Goal: Find specific page/section: Find specific page/section

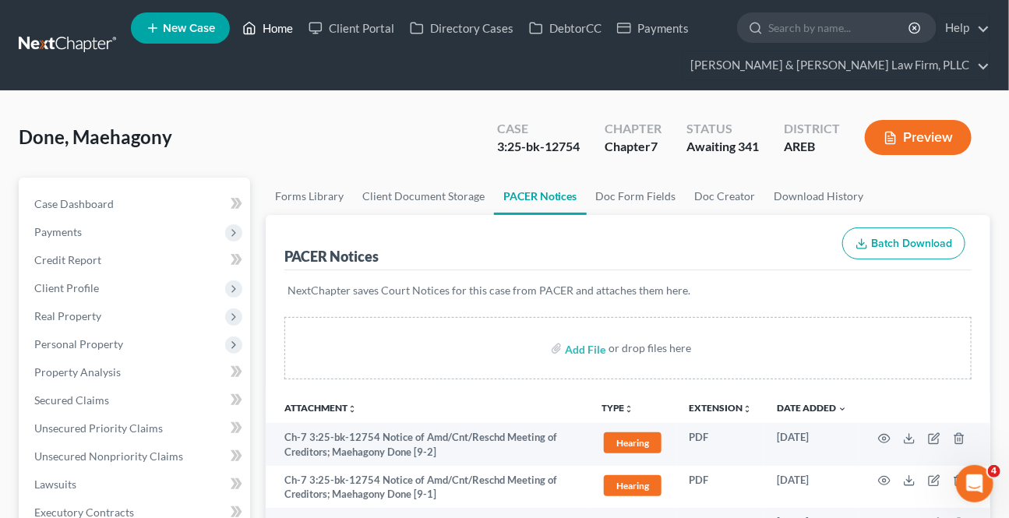
click at [267, 33] on link "Home" at bounding box center [268, 28] width 66 height 28
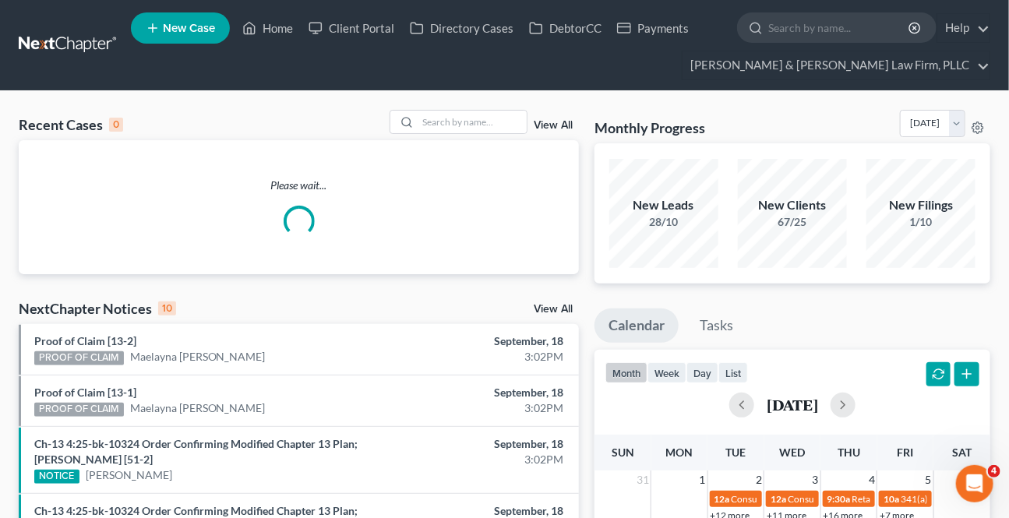
click at [426, 136] on div "Recent Cases 0 View All" at bounding box center [299, 125] width 560 height 30
click at [429, 125] on input "search" at bounding box center [472, 122] width 109 height 23
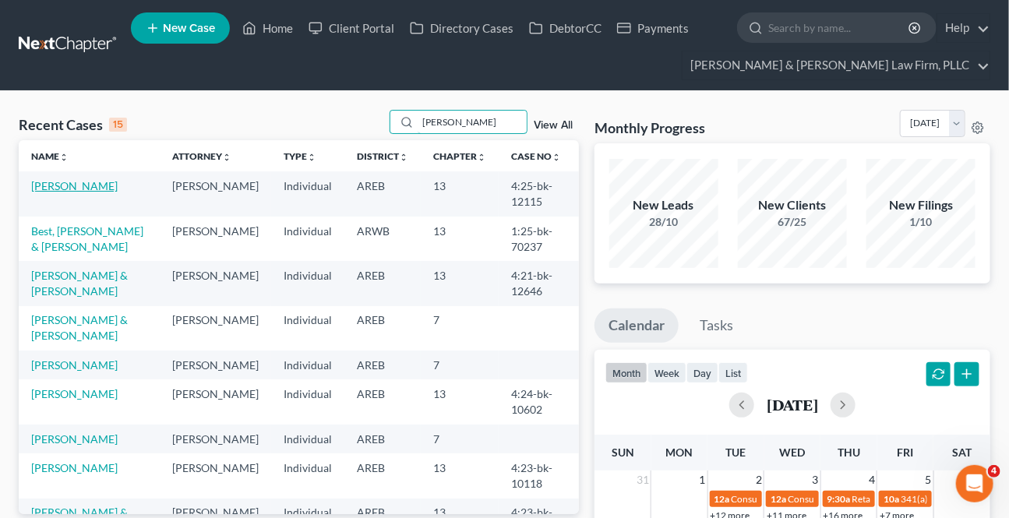
type input "[PERSON_NAME]"
click at [62, 182] on link "[PERSON_NAME]" at bounding box center [74, 185] width 86 height 13
select select "2"
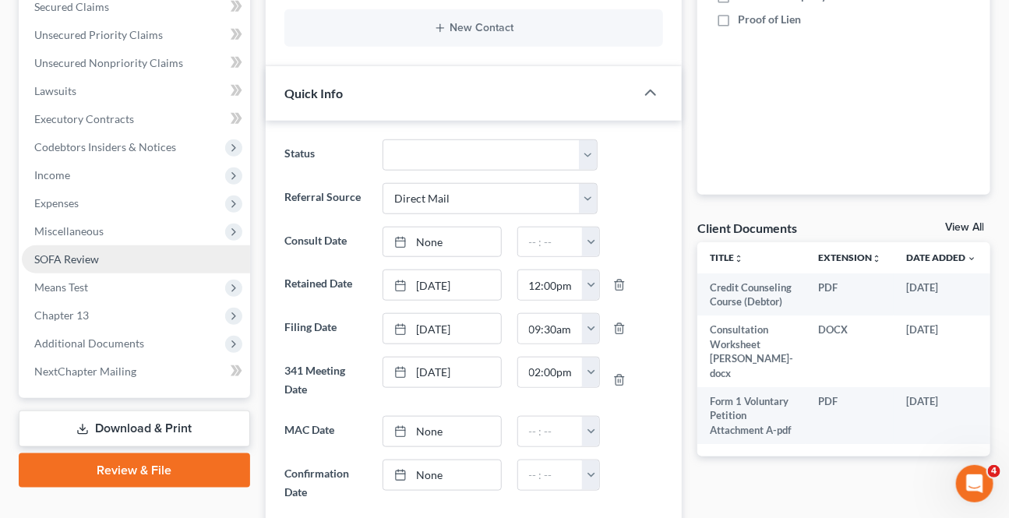
scroll to position [425, 0]
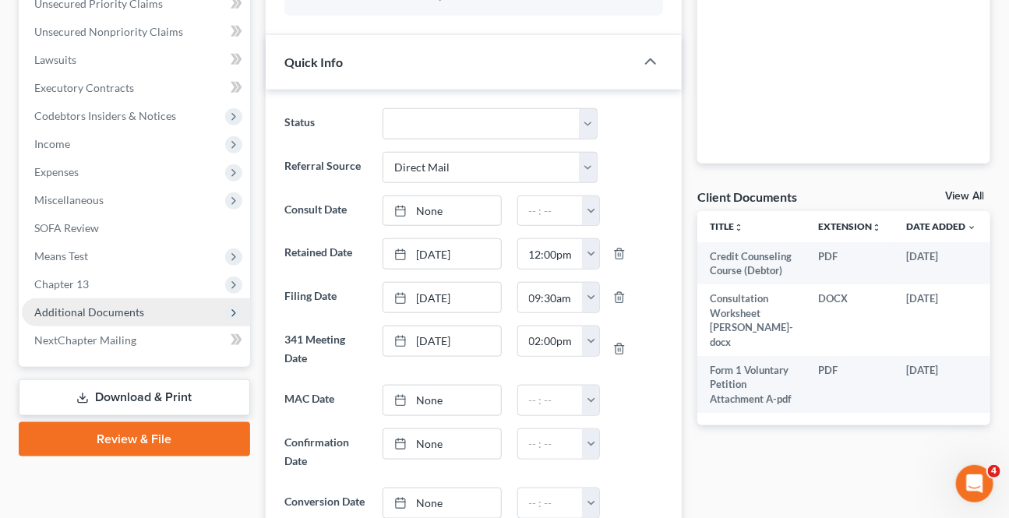
click at [108, 302] on span "Additional Documents" at bounding box center [136, 312] width 228 height 28
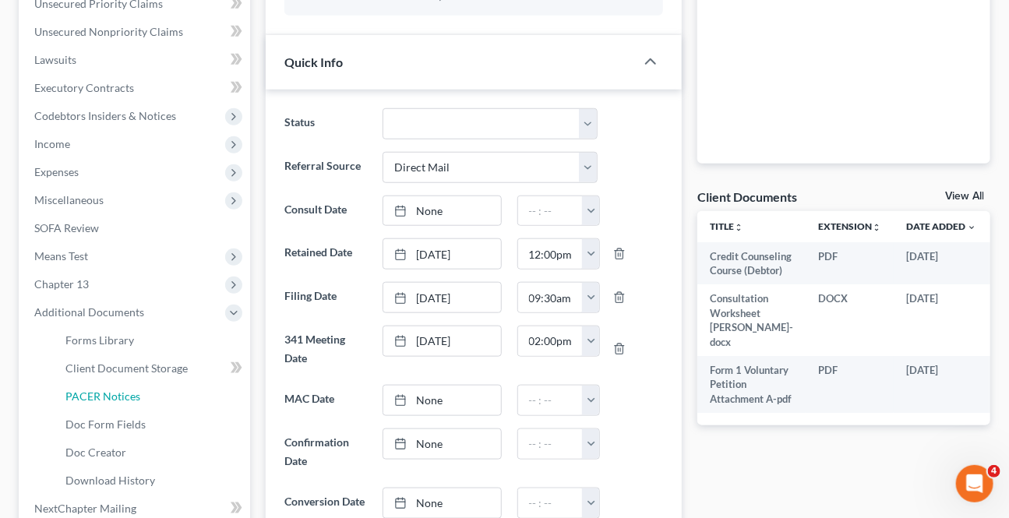
drag, startPoint x: 75, startPoint y: 383, endPoint x: 44, endPoint y: 402, distance: 36.4
click at [76, 383] on link "PACER Notices" at bounding box center [151, 397] width 197 height 28
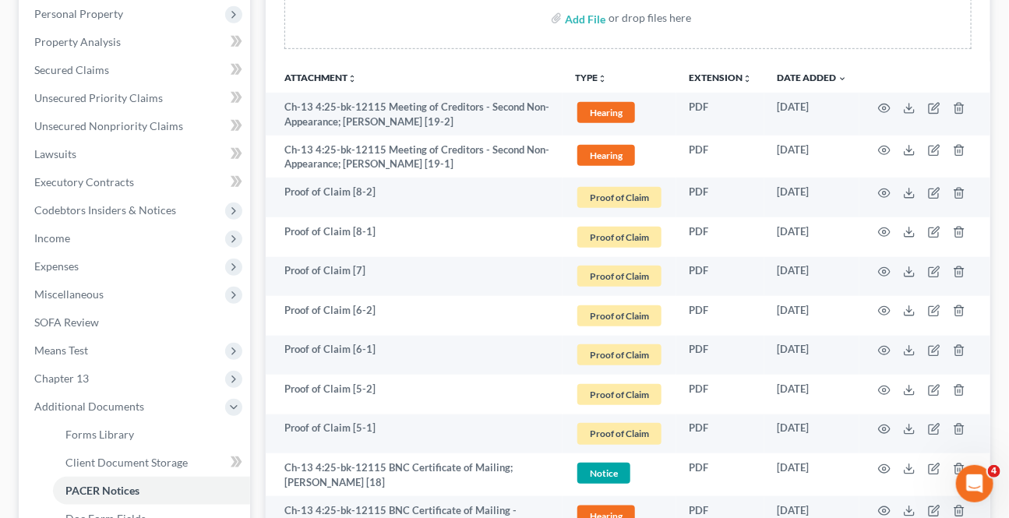
scroll to position [354, 0]
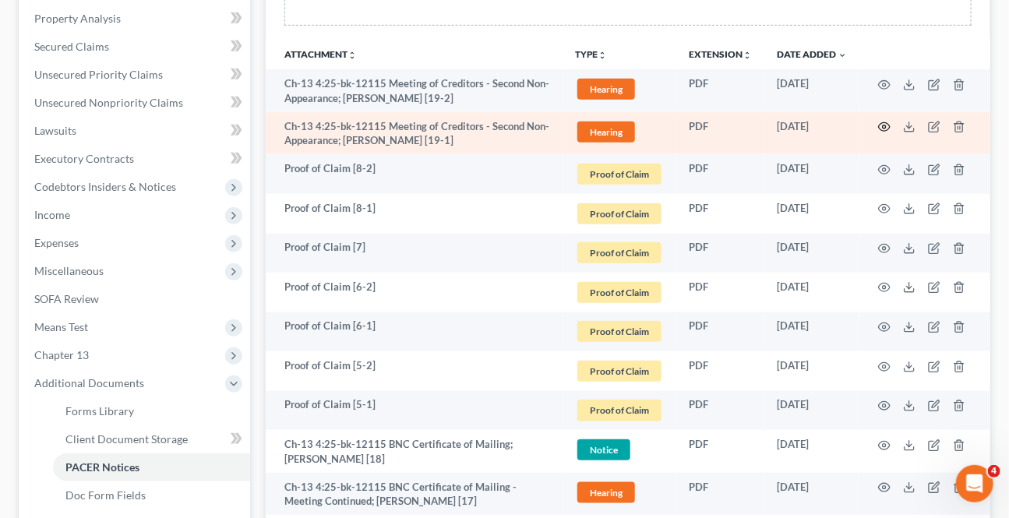
click at [888, 125] on icon "button" at bounding box center [884, 127] width 12 height 12
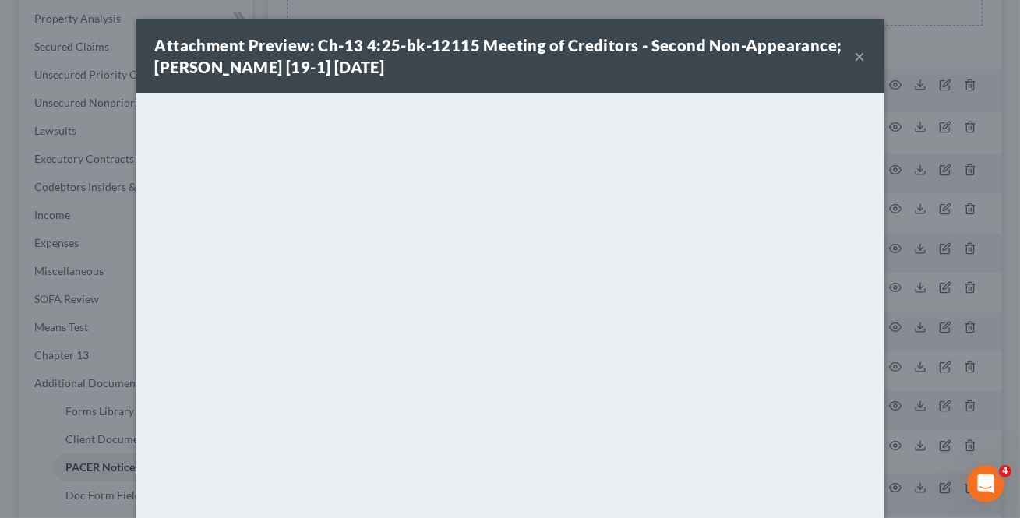
drag, startPoint x: 858, startPoint y: 60, endPoint x: 497, endPoint y: 98, distance: 362.8
click at [858, 61] on button "×" at bounding box center [860, 56] width 11 height 19
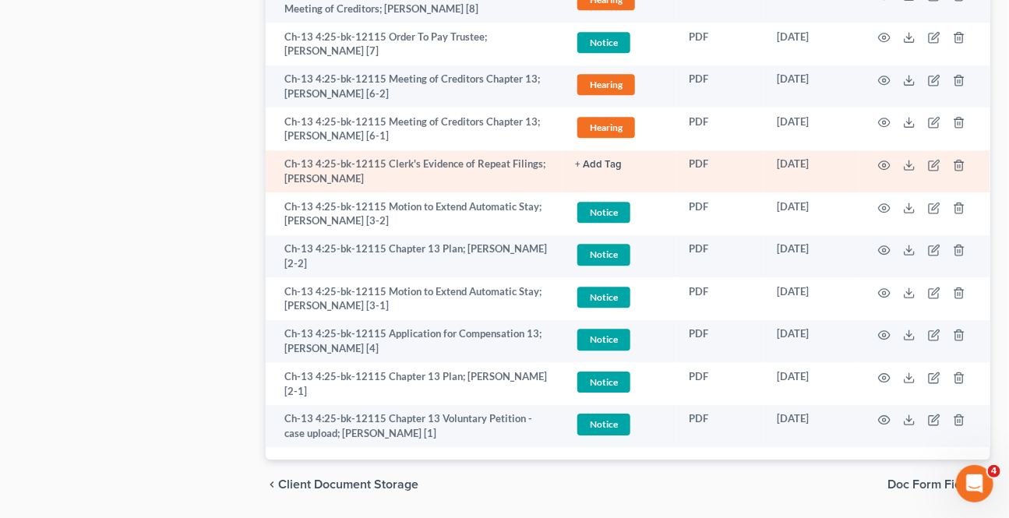
scroll to position [1569, 0]
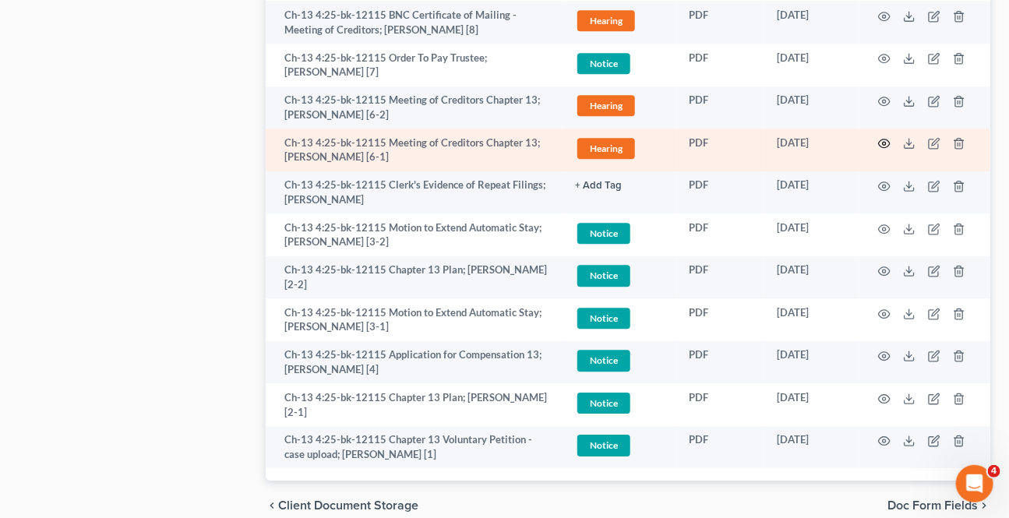
click at [882, 142] on icon "button" at bounding box center [884, 143] width 12 height 12
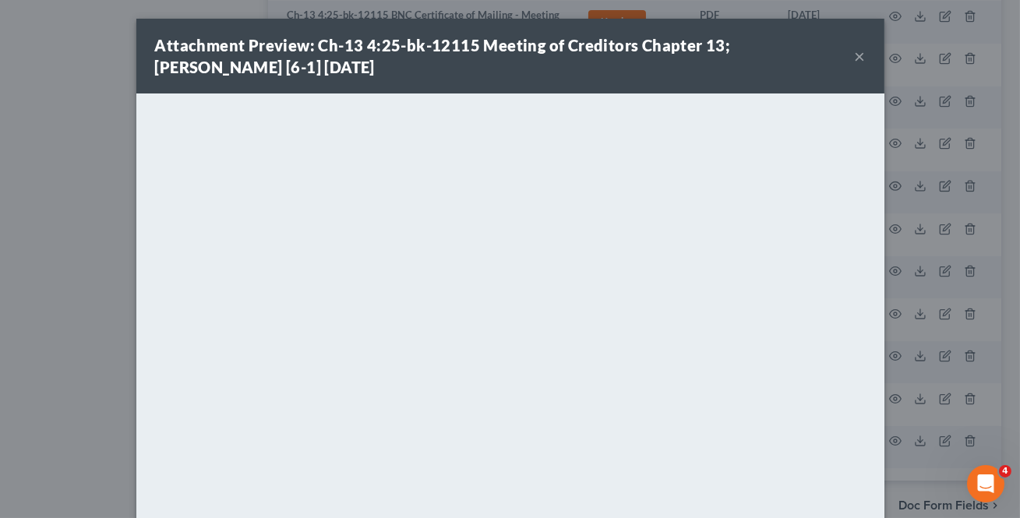
click at [855, 57] on button "×" at bounding box center [860, 56] width 11 height 19
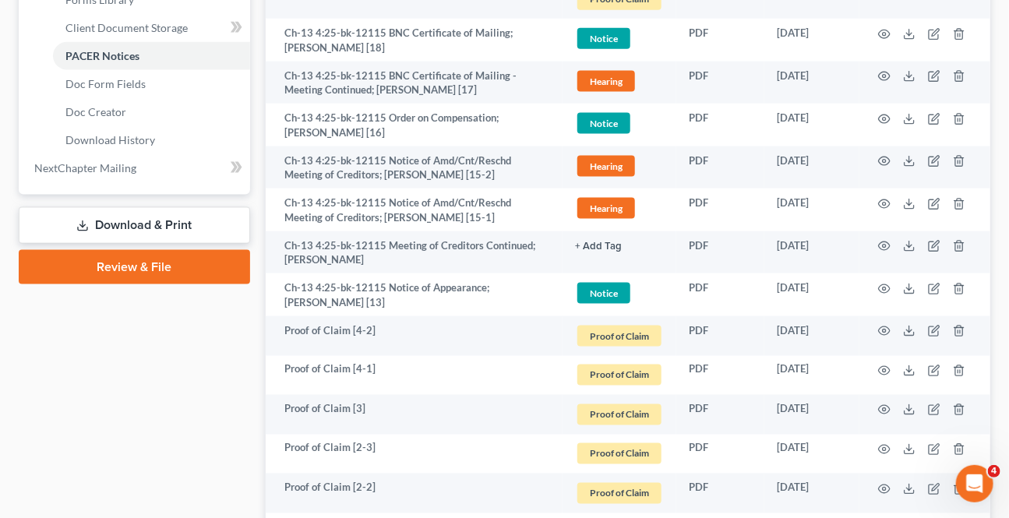
scroll to position [718, 0]
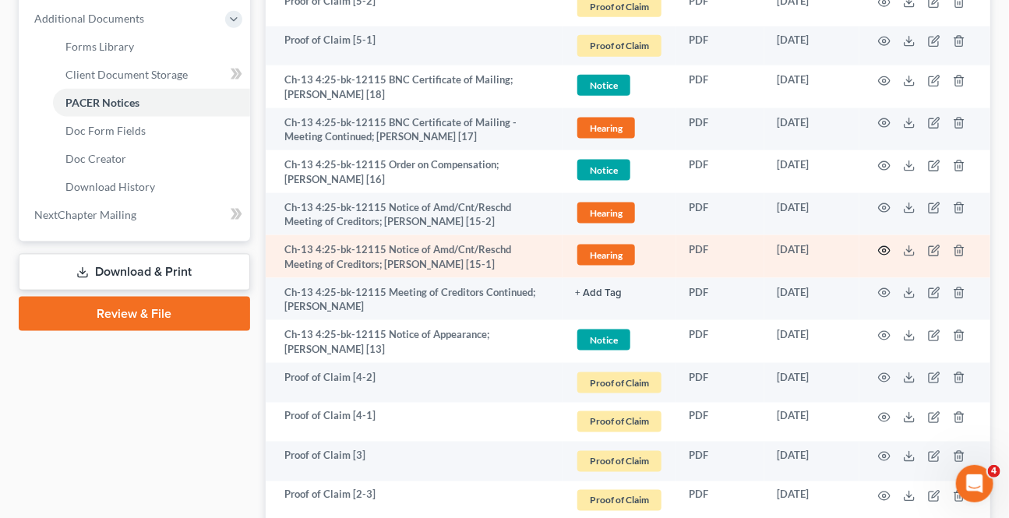
click at [886, 249] on circle "button" at bounding box center [884, 250] width 3 height 3
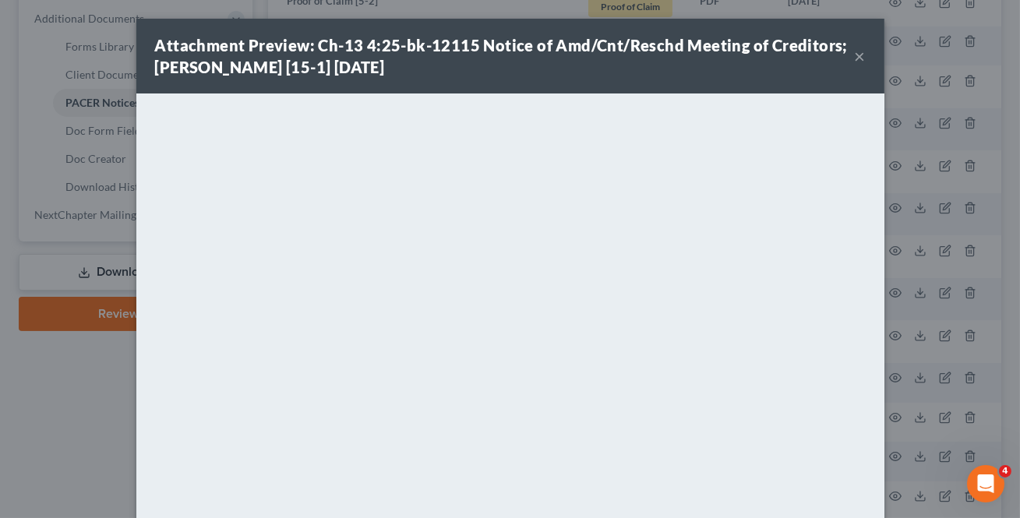
click at [855, 57] on button "×" at bounding box center [860, 56] width 11 height 19
